Goal: Information Seeking & Learning: Learn about a topic

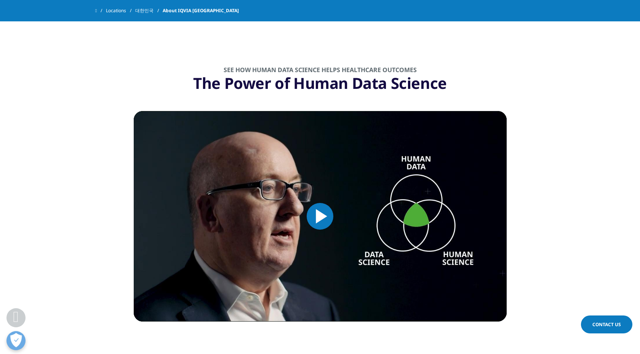
click at [320, 216] on span "Video Player" at bounding box center [320, 216] width 0 height 0
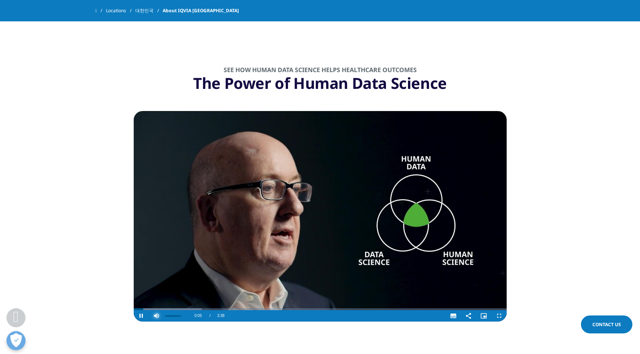
click at [149, 316] on span "Video Player" at bounding box center [156, 316] width 15 height 0
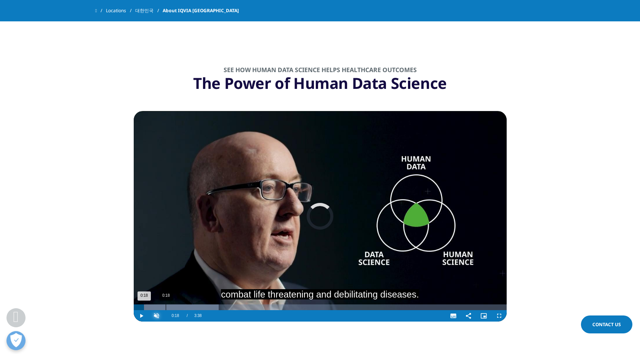
click at [166, 304] on div "0:18" at bounding box center [166, 307] width 0 height 6
click at [184, 304] on div "0:29" at bounding box center [184, 307] width 0 height 6
click at [208, 304] on div "0:43" at bounding box center [208, 307] width 0 height 6
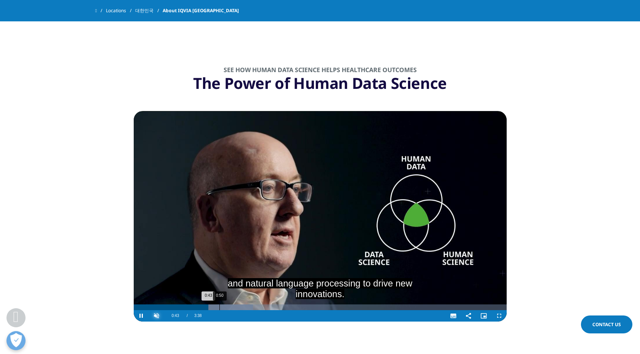
click at [220, 304] on div "0:50" at bounding box center [220, 307] width 0 height 6
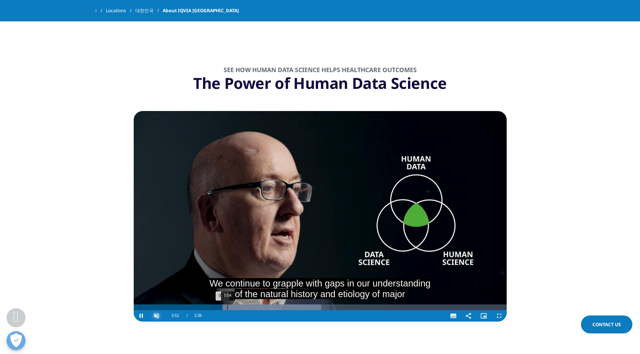
click at [228, 304] on div "0:54" at bounding box center [228, 307] width 0 height 6
click at [241, 304] on div "1:02" at bounding box center [241, 307] width 0 height 6
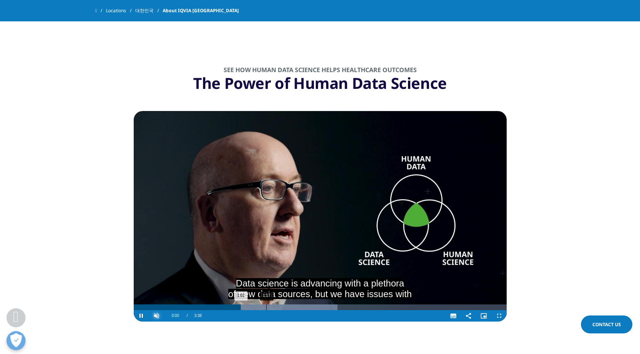
click at [266, 304] on div "Progress Bar" at bounding box center [264, 307] width 145 height 6
click at [273, 304] on div "1:21" at bounding box center [273, 307] width 0 height 6
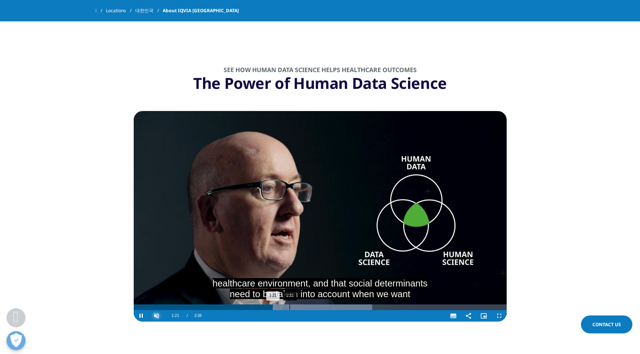
click at [290, 304] on div "1:31" at bounding box center [290, 307] width 0 height 6
click at [313, 304] on div "Loaded : 68.44% 1:45 1:31" at bounding box center [320, 307] width 373 height 6
click at [333, 304] on div "1:56" at bounding box center [333, 307] width 0 height 6
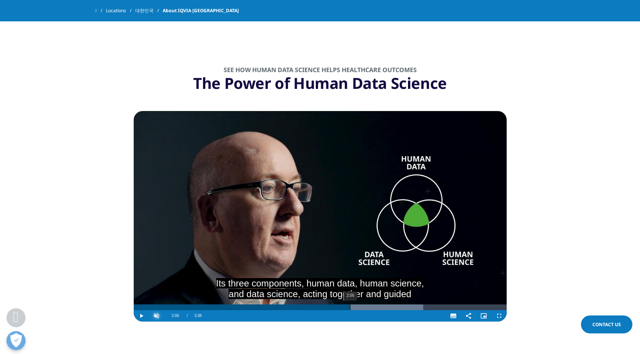
click at [350, 304] on div "2:06" at bounding box center [350, 307] width 0 height 6
click at [371, 304] on div "2:19" at bounding box center [371, 307] width 0 height 6
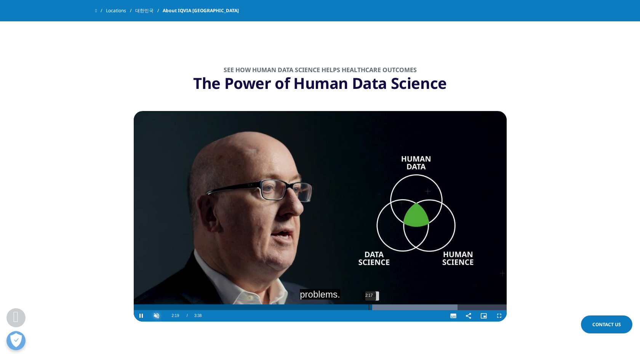
click at [369, 304] on div "2:17" at bounding box center [369, 307] width 0 height 6
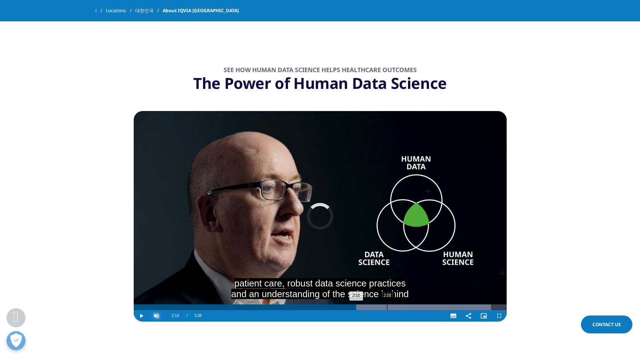
click at [387, 304] on div "2:28" at bounding box center [387, 307] width 0 height 6
click at [388, 304] on div "2:29" at bounding box center [388, 307] width 0 height 6
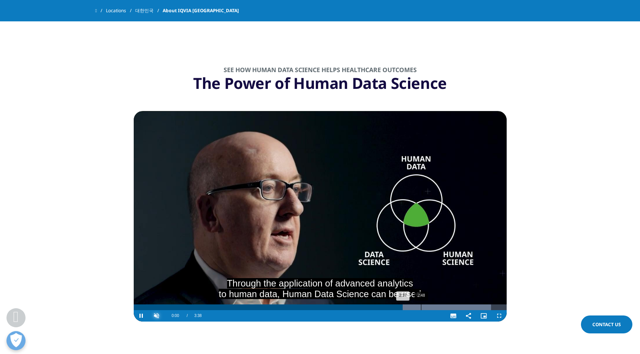
click at [421, 304] on div "2:48" at bounding box center [421, 307] width 0 height 6
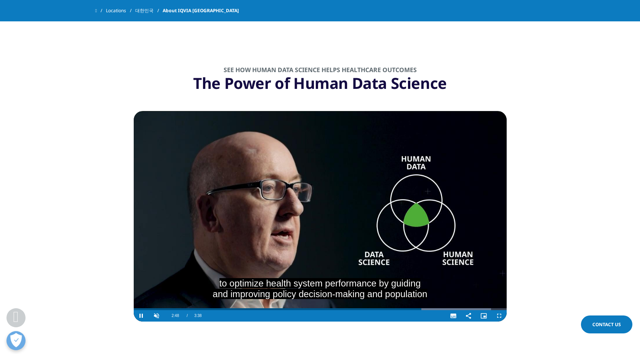
click at [436, 285] on video "Video Player" at bounding box center [320, 216] width 373 height 210
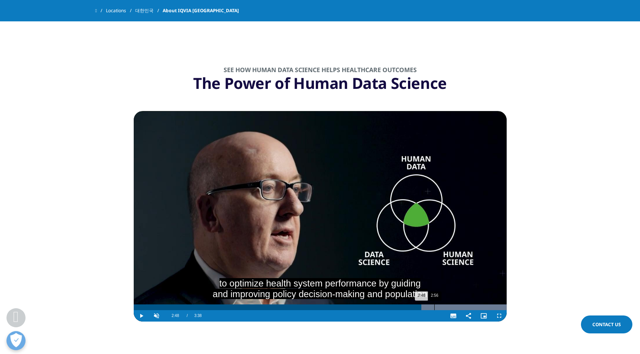
click at [435, 304] on div "2:56" at bounding box center [435, 307] width 0 height 6
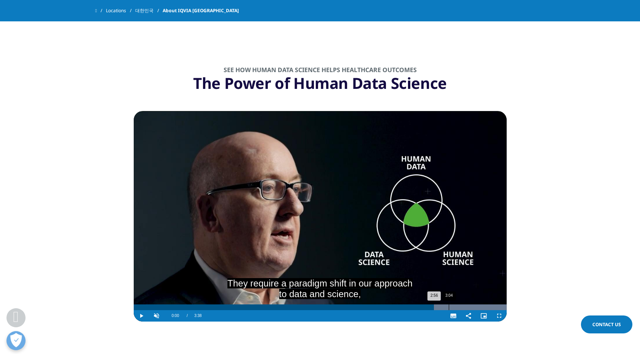
click at [449, 304] on div "3:04" at bounding box center [449, 307] width 0 height 6
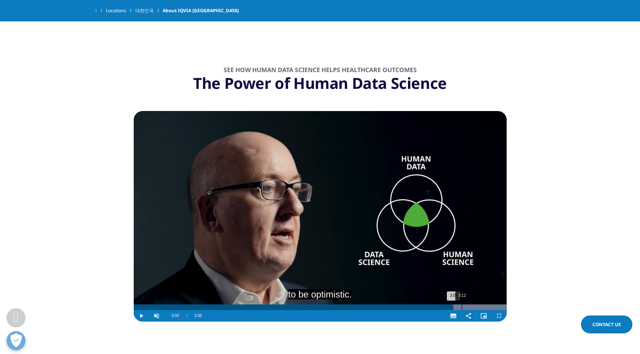
click at [462, 304] on div "3:12" at bounding box center [462, 307] width 0 height 6
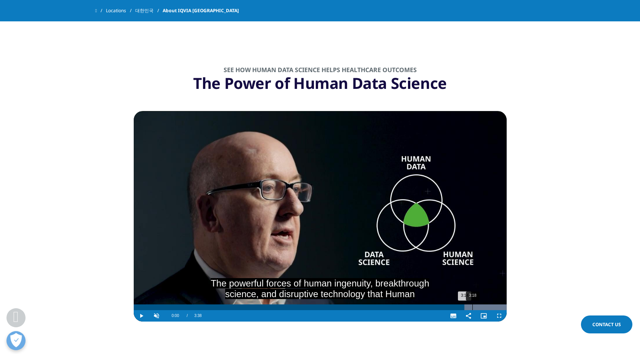
click at [473, 304] on div "3:18" at bounding box center [473, 307] width 0 height 6
click at [483, 304] on div "3:24" at bounding box center [483, 307] width 0 height 6
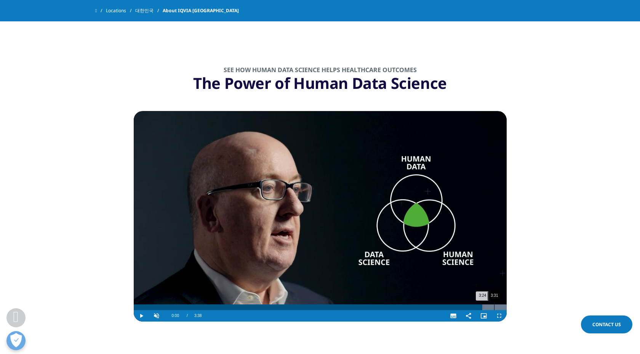
click at [494, 304] on div "3:31" at bounding box center [494, 307] width 0 height 6
click at [502, 304] on div "3:35" at bounding box center [502, 307] width 0 height 6
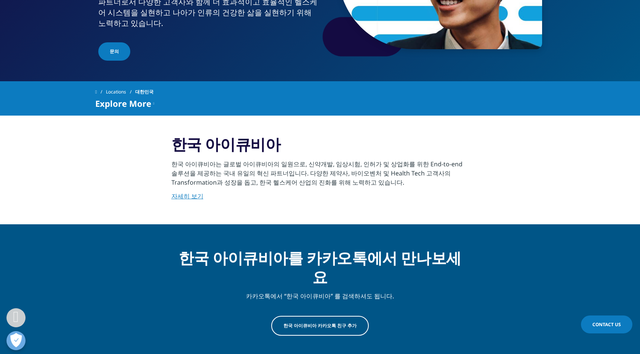
scroll to position [144, 0]
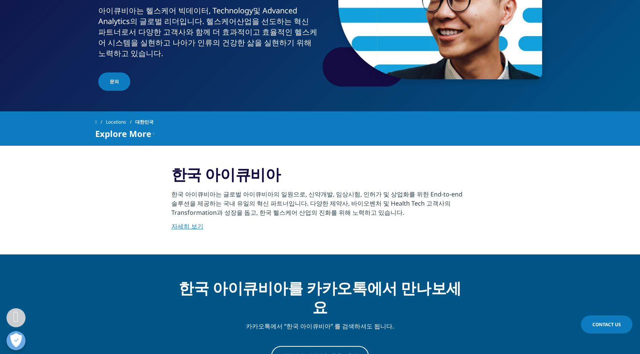
drag, startPoint x: 191, startPoint y: 222, endPoint x: 239, endPoint y: 211, distance: 49.2
click at [191, 222] on link "자세히 보기" at bounding box center [188, 226] width 32 height 8
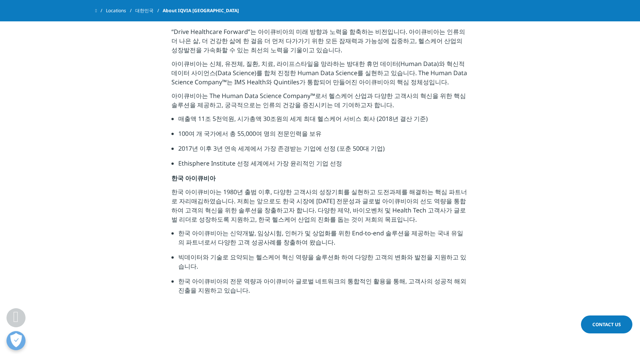
scroll to position [182, 0]
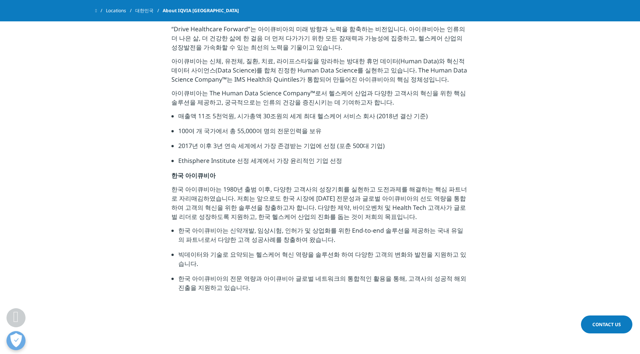
click at [118, 13] on link "Locations" at bounding box center [120, 11] width 29 height 14
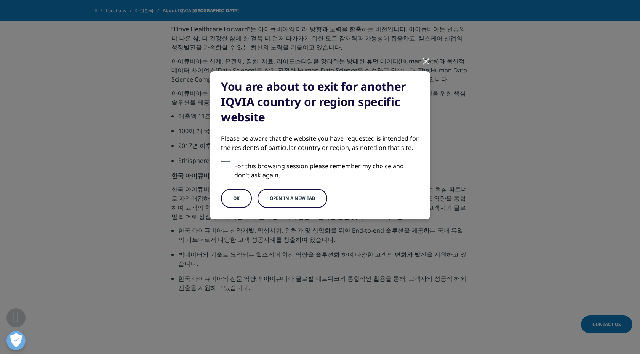
drag, startPoint x: 427, startPoint y: 63, endPoint x: 183, endPoint y: 38, distance: 245.1
click at [425, 63] on div at bounding box center [426, 60] width 9 height 21
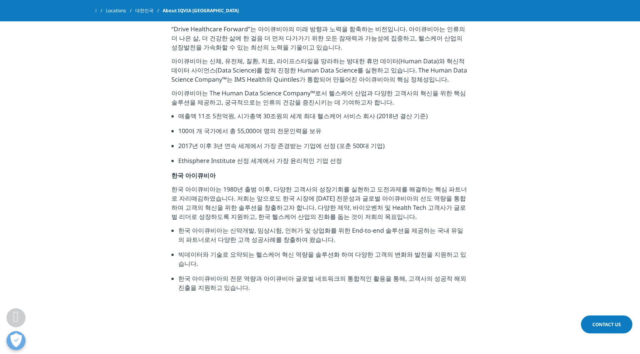
click at [97, 11] on span at bounding box center [96, 10] width 2 height 5
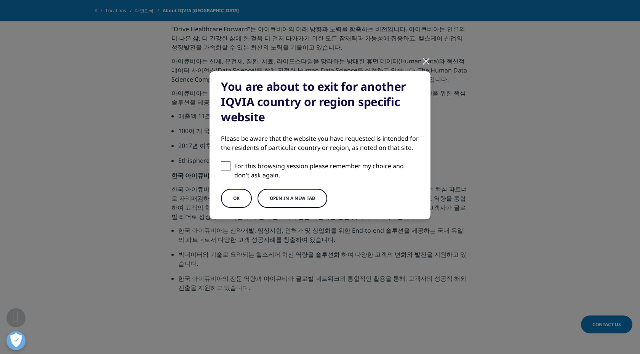
click at [228, 200] on button "OK" at bounding box center [236, 198] width 31 height 19
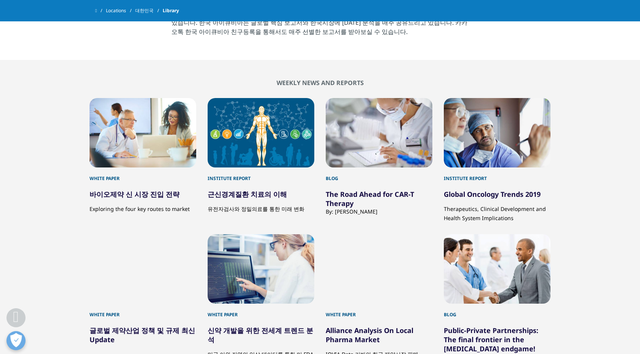
scroll to position [204, 0]
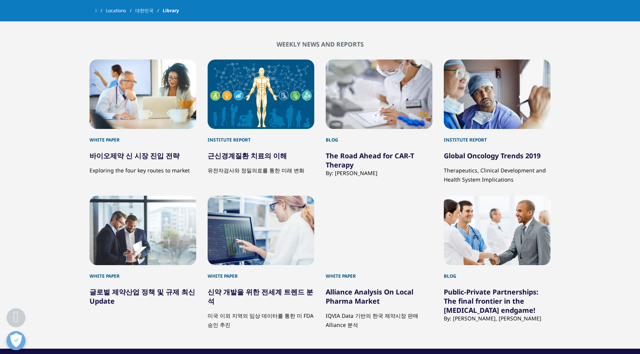
click at [172, 109] on div at bounding box center [143, 93] width 107 height 69
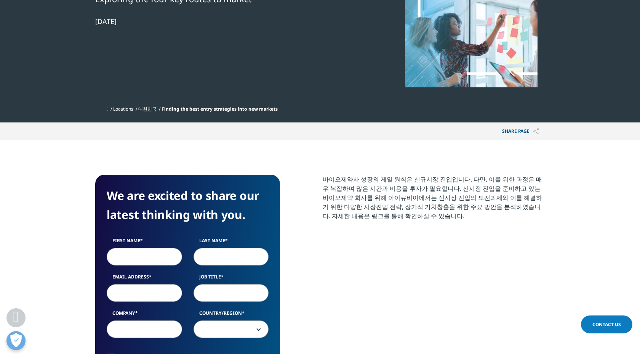
scroll to position [163, 0]
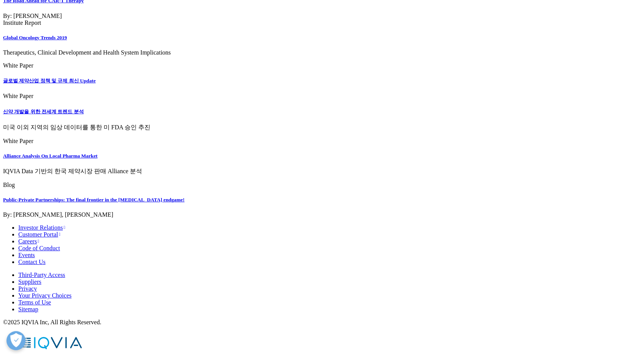
scroll to position [178, 0]
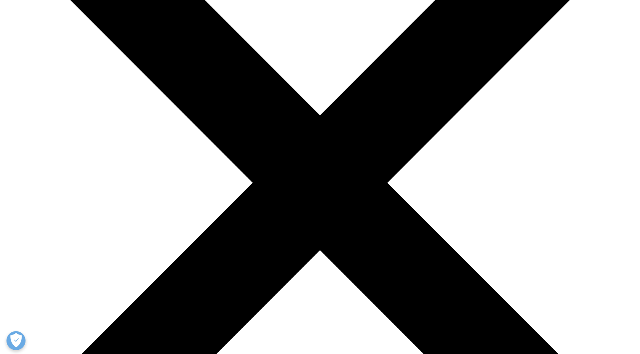
scroll to position [664, 0]
